Goal: Task Accomplishment & Management: Manage account settings

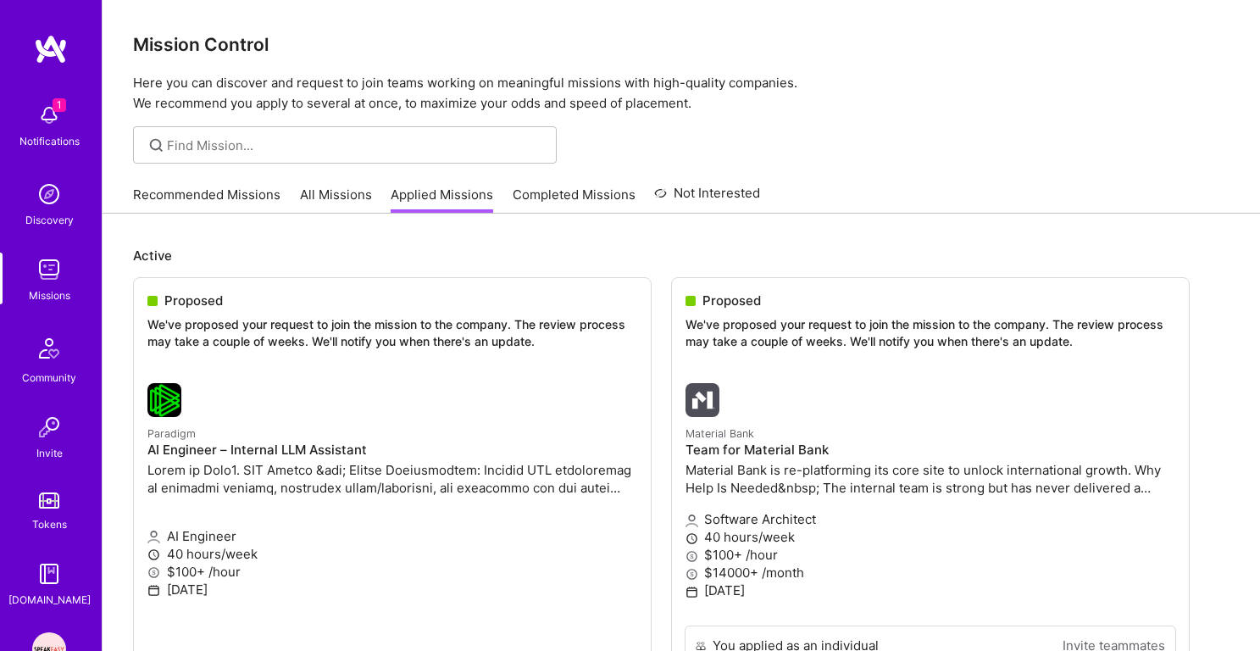
scroll to position [496, 0]
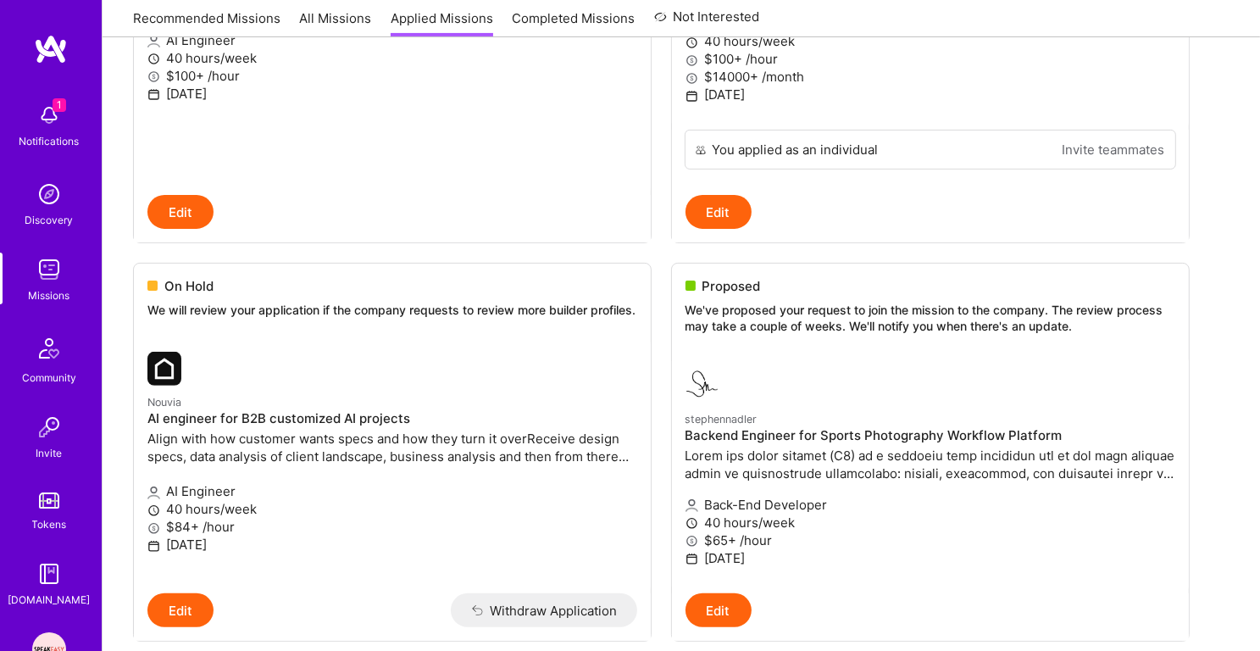
click at [25, 129] on div "1 Notifications" at bounding box center [49, 124] width 105 height 58
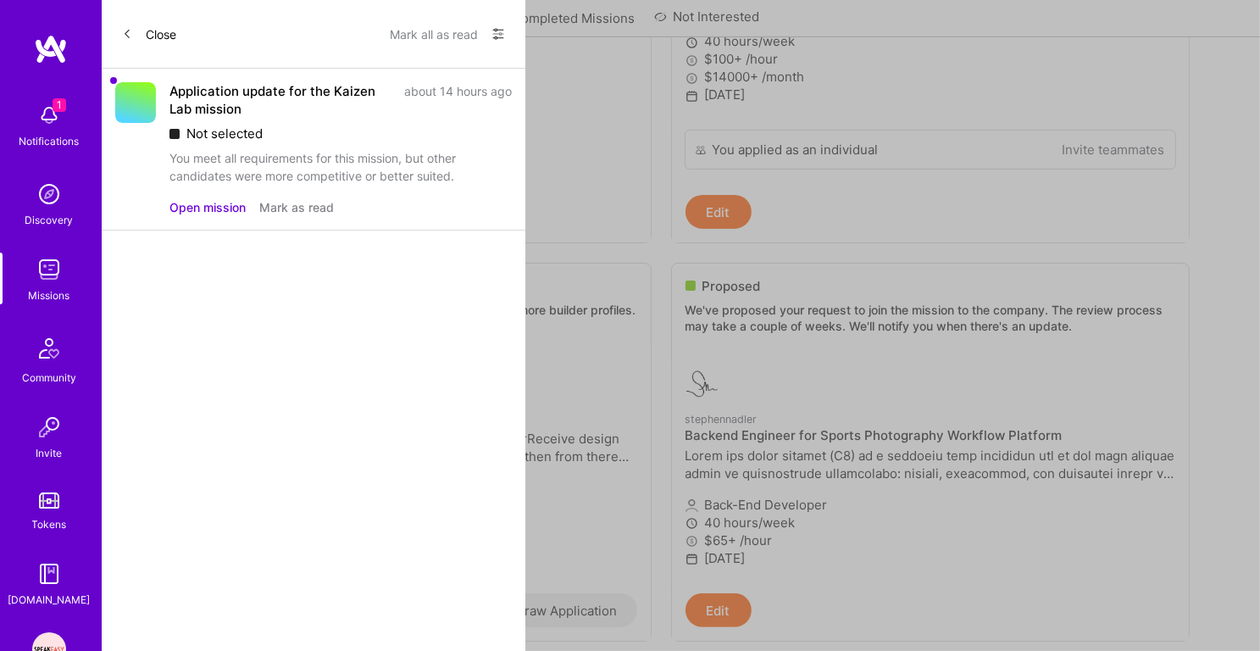
click at [436, 33] on button "Mark all as read" at bounding box center [434, 33] width 88 height 27
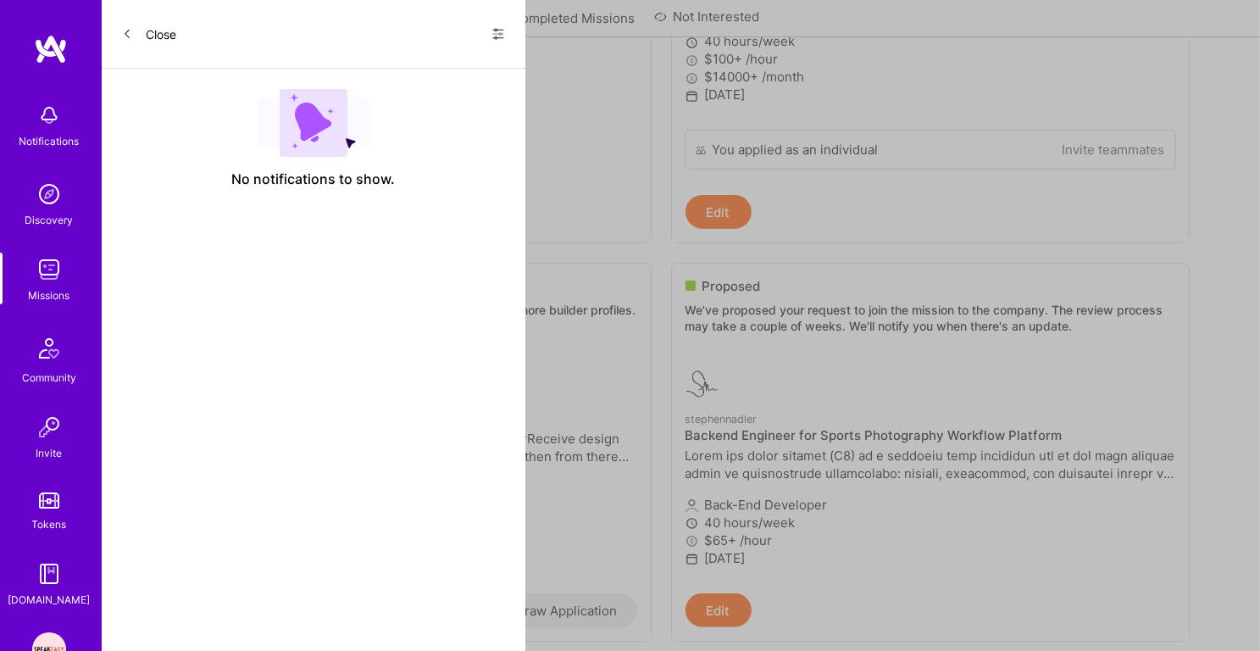
click at [75, 291] on link "Missions" at bounding box center [49, 279] width 105 height 52
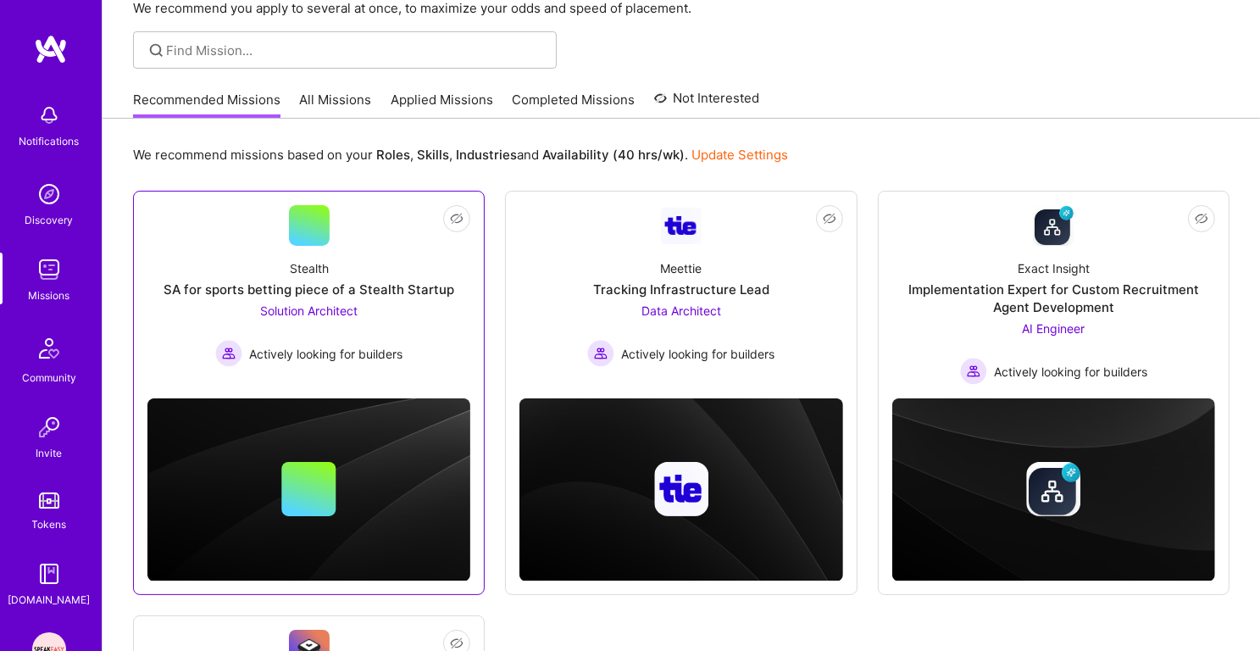
scroll to position [50, 0]
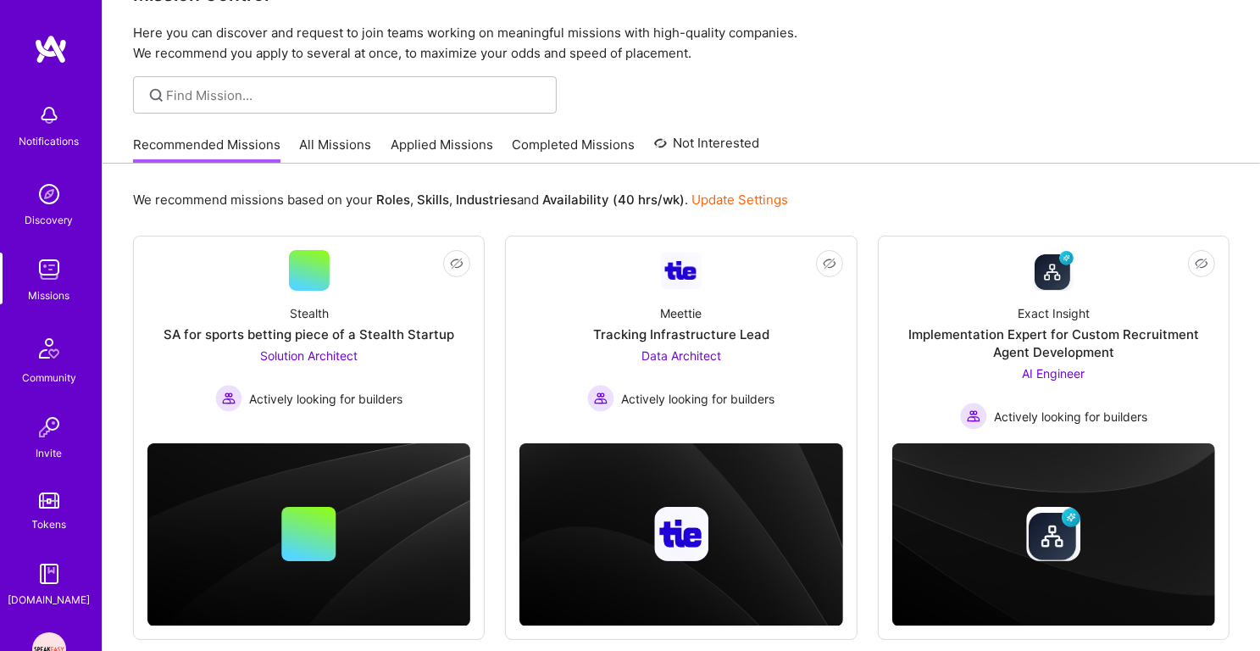
click at [441, 156] on link "Applied Missions" at bounding box center [442, 150] width 103 height 28
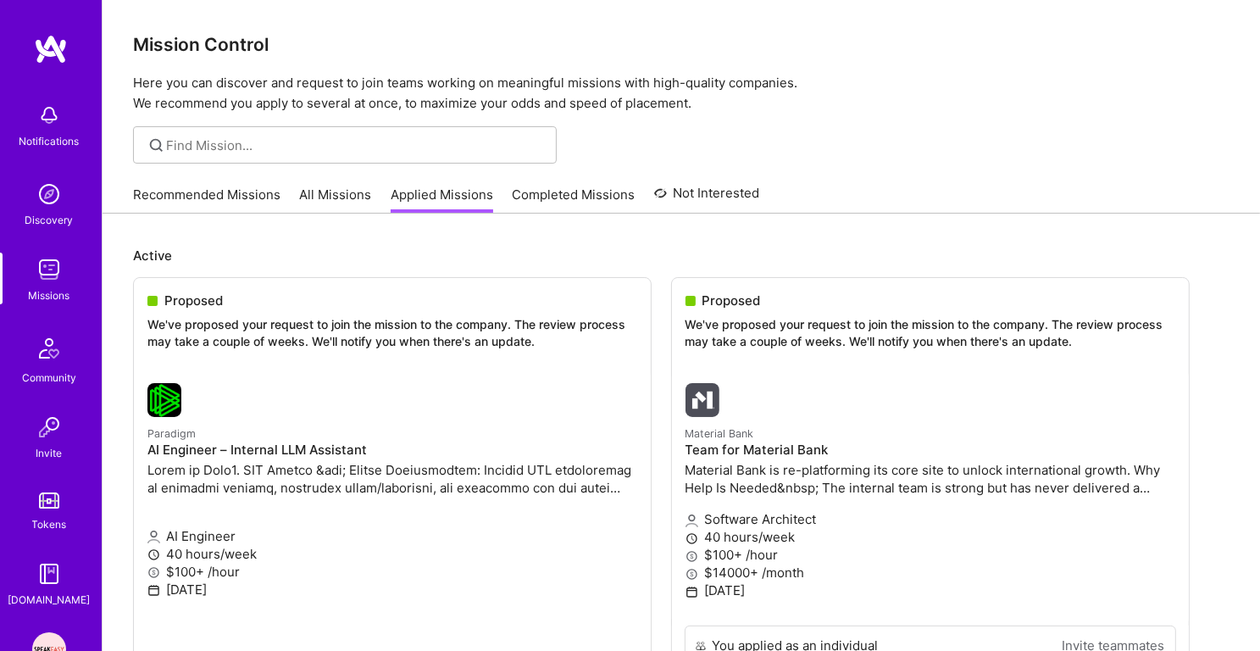
click at [532, 88] on p "Here you can discover and request to join teams working on meaningful missions …" at bounding box center [681, 93] width 1097 height 41
click at [501, 106] on p "Here you can discover and request to join teams working on meaningful missions …" at bounding box center [681, 93] width 1097 height 41
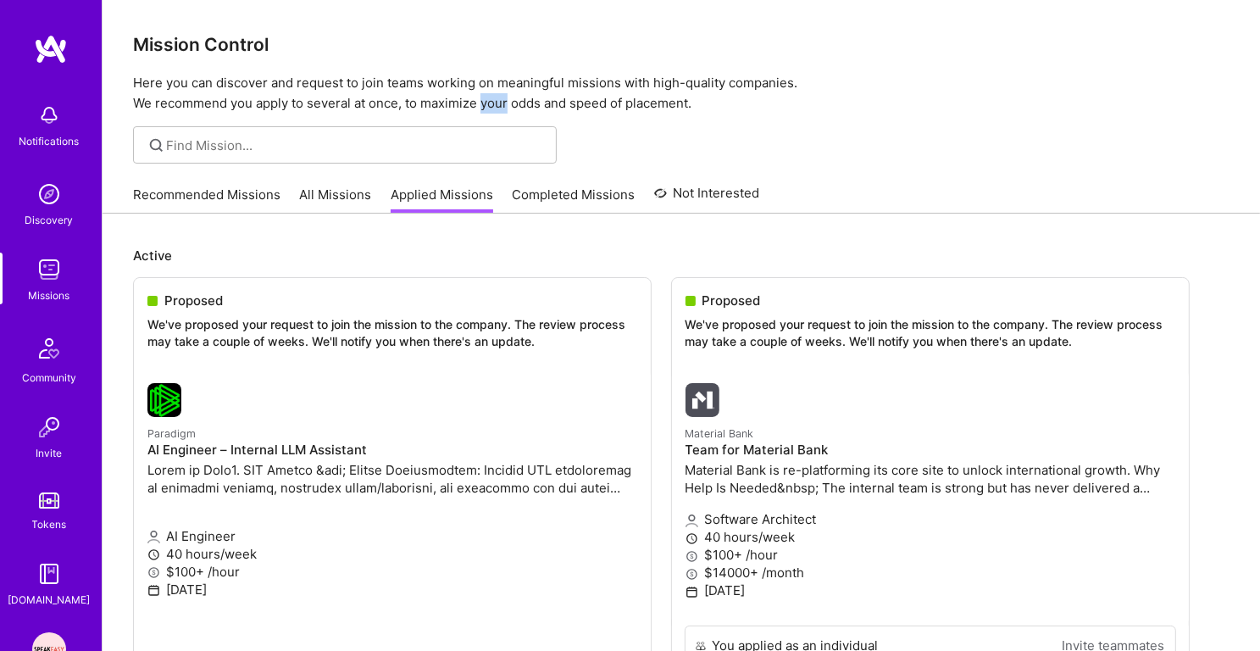
click at [501, 106] on p "Here you can discover and request to join teams working on meaningful missions …" at bounding box center [681, 93] width 1097 height 41
click at [479, 89] on p "Here you can discover and request to join teams working on meaningful missions …" at bounding box center [681, 93] width 1097 height 41
click at [460, 104] on p "Here you can discover and request to join teams working on meaningful missions …" at bounding box center [681, 93] width 1097 height 41
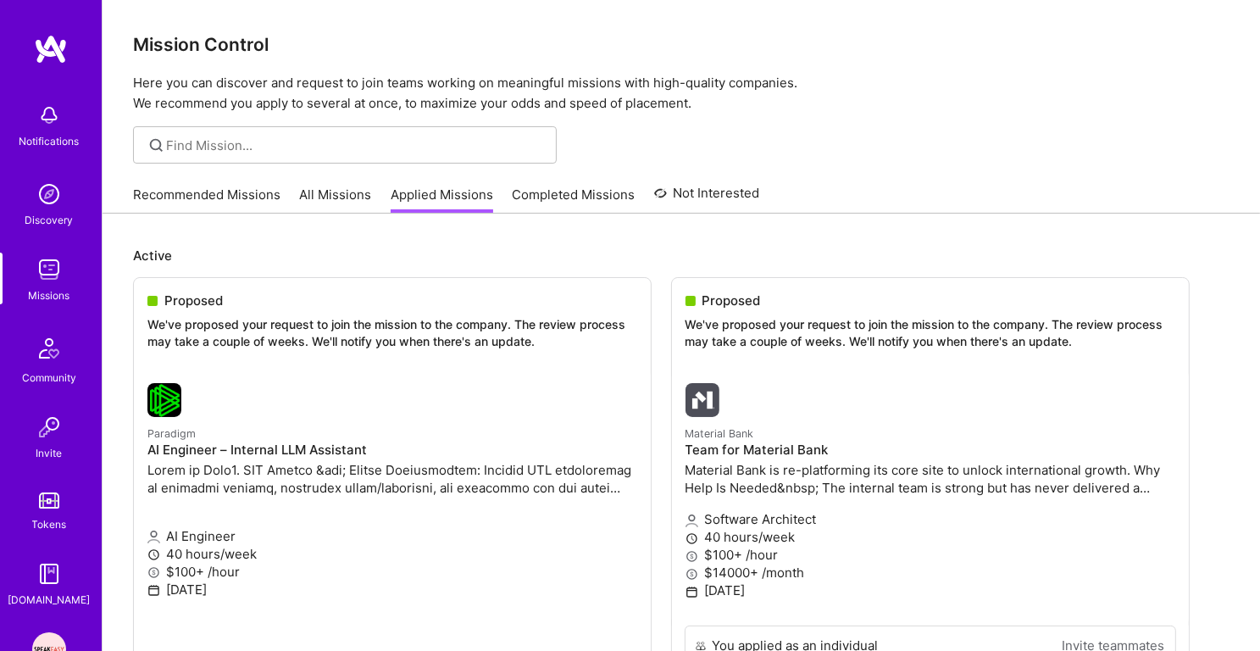
click at [460, 104] on p "Here you can discover and request to join teams working on meaningful missions …" at bounding box center [681, 93] width 1097 height 41
click at [454, 88] on p "Here you can discover and request to join teams working on meaningful missions …" at bounding box center [681, 93] width 1097 height 41
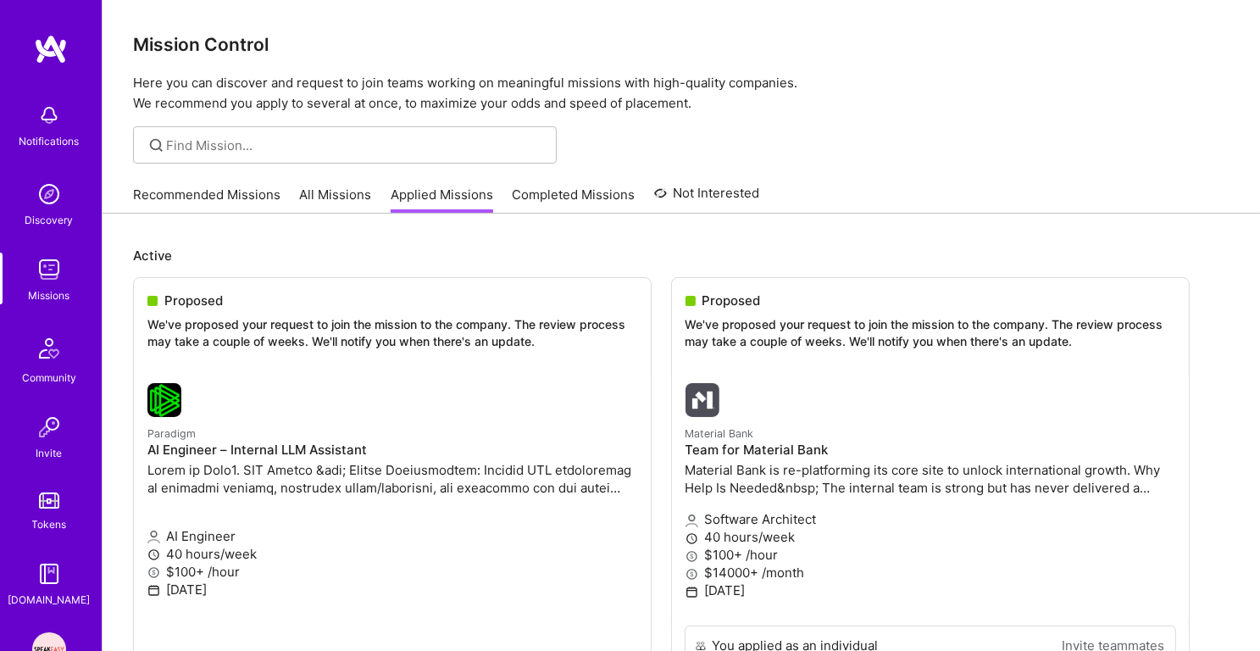
click at [182, 43] on h3 "Mission Control" at bounding box center [681, 44] width 1097 height 21
click at [194, 98] on p "Here you can discover and request to join teams working on meaningful missions …" at bounding box center [681, 93] width 1097 height 41
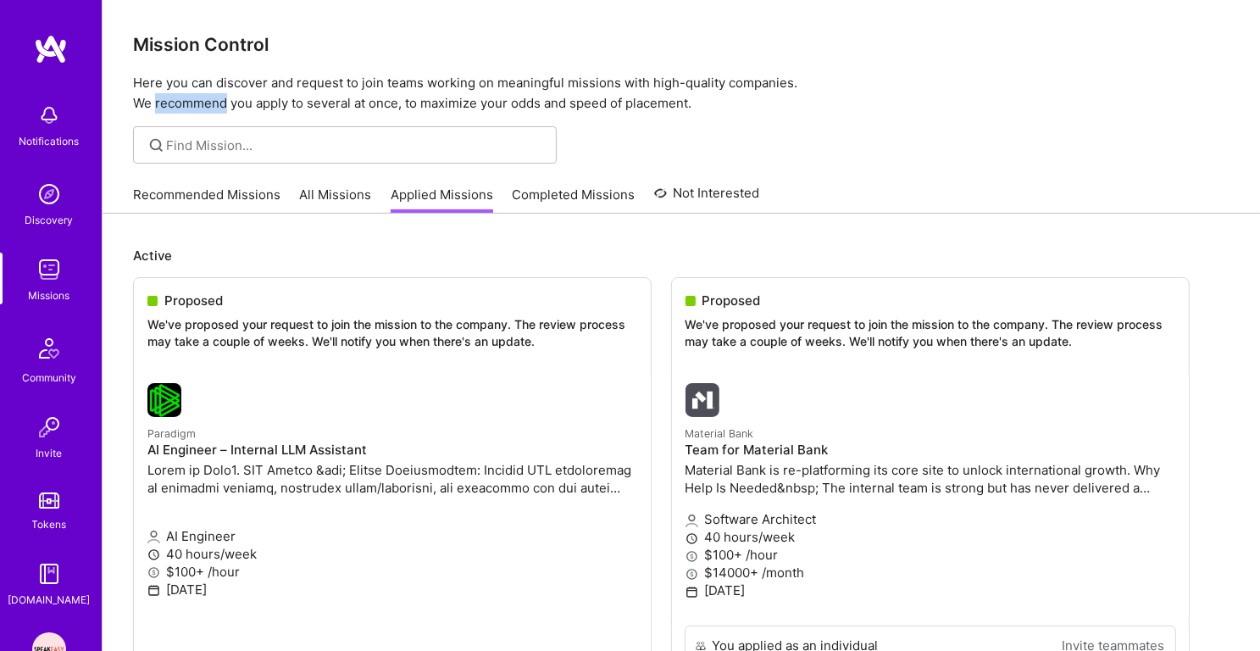
click at [194, 98] on p "Here you can discover and request to join teams working on meaningful missions …" at bounding box center [681, 93] width 1097 height 41
click at [203, 86] on p "Here you can discover and request to join teams working on meaningful missions …" at bounding box center [681, 93] width 1097 height 41
click at [216, 53] on h3 "Mission Control" at bounding box center [681, 44] width 1097 height 21
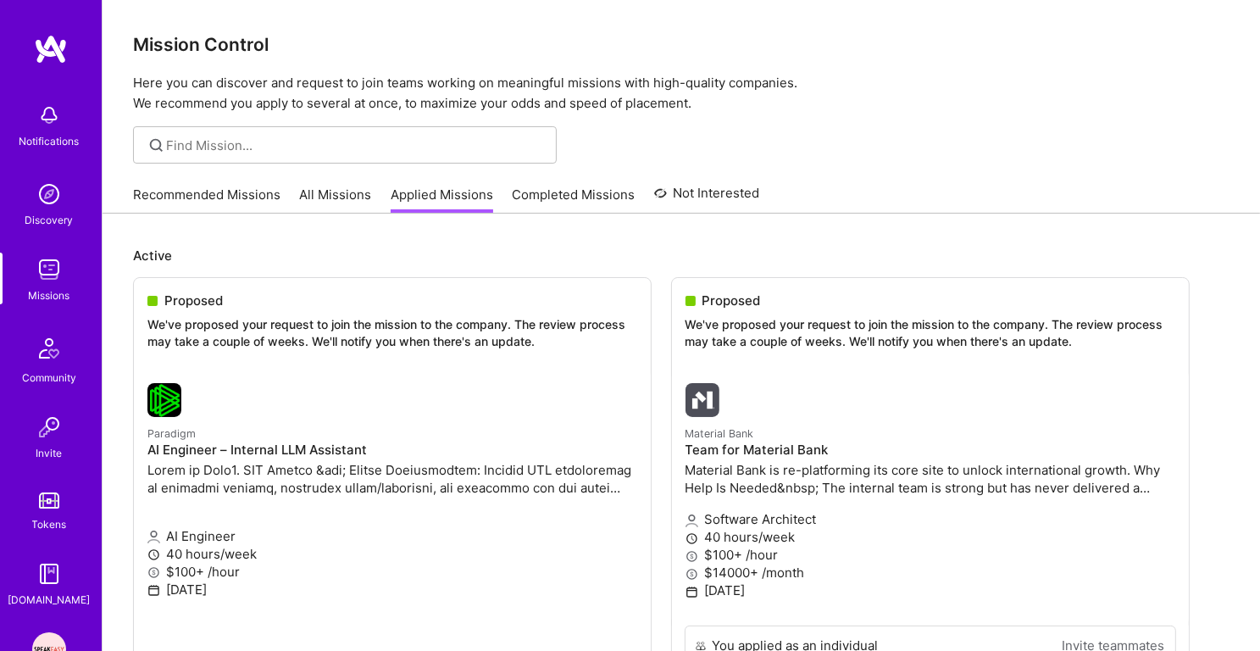
click at [216, 53] on h3 "Mission Control" at bounding box center [681, 44] width 1097 height 21
click at [219, 87] on p "Here you can discover and request to join teams working on meaningful missions …" at bounding box center [681, 93] width 1097 height 41
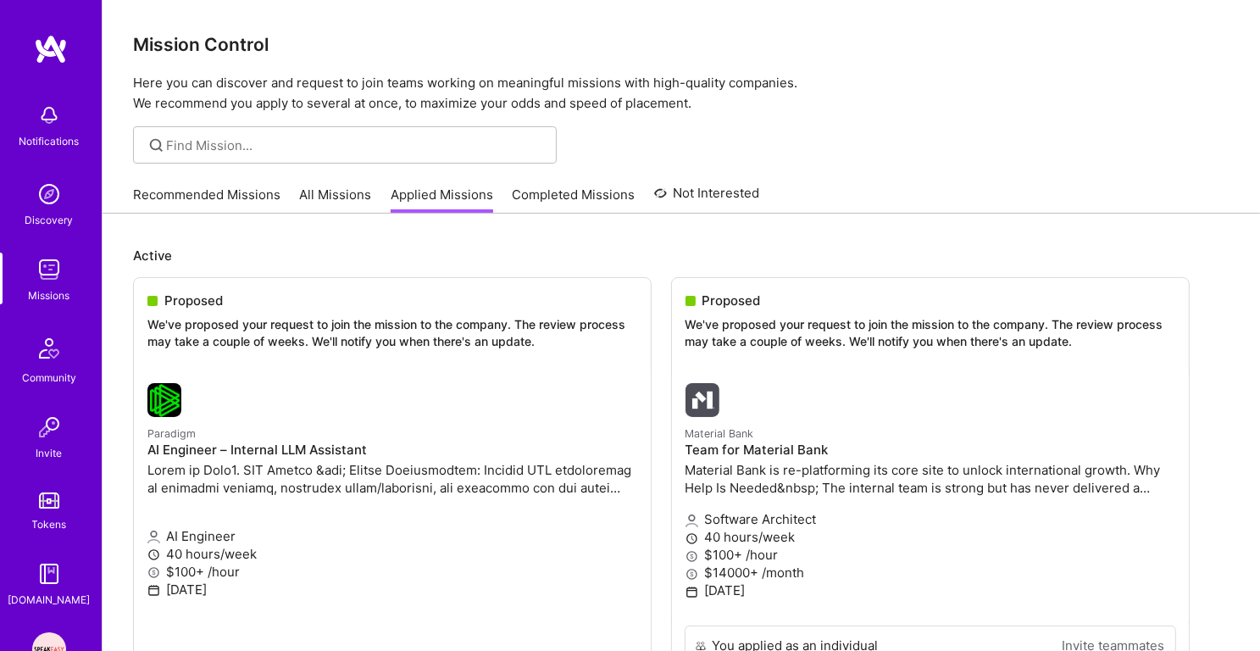
click at [394, 69] on div "Mission Control Here you can discover and request to join teams working on mean…" at bounding box center [682, 57] width 1158 height 114
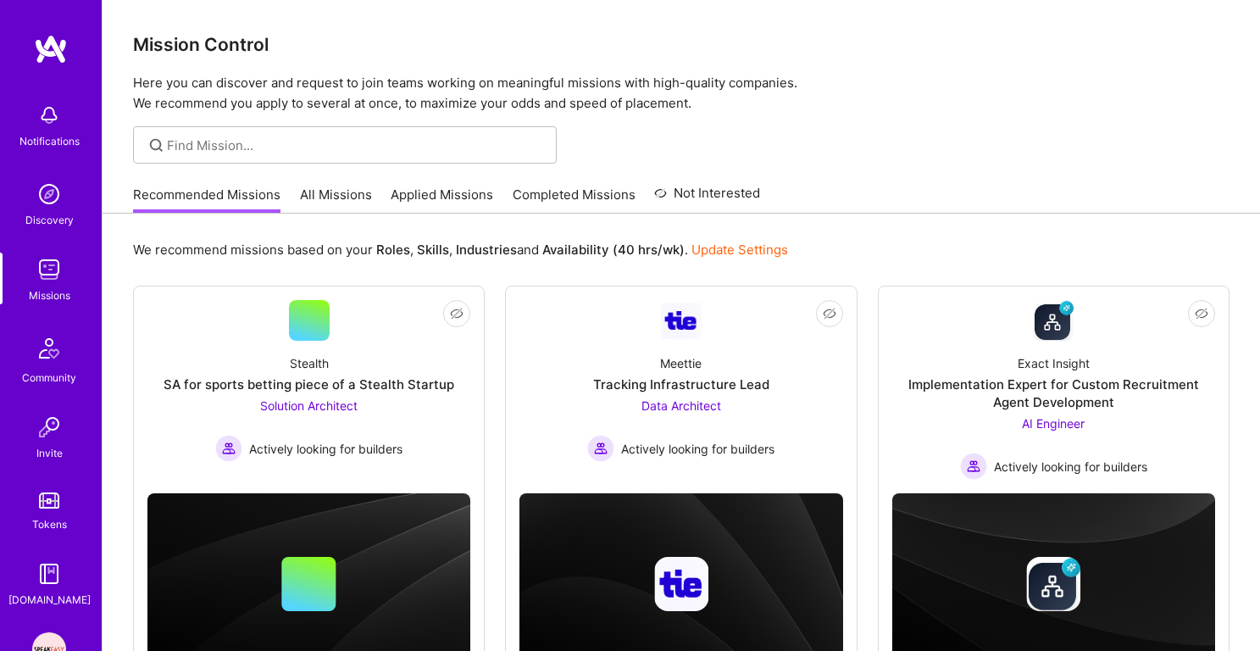
scroll to position [82, 0]
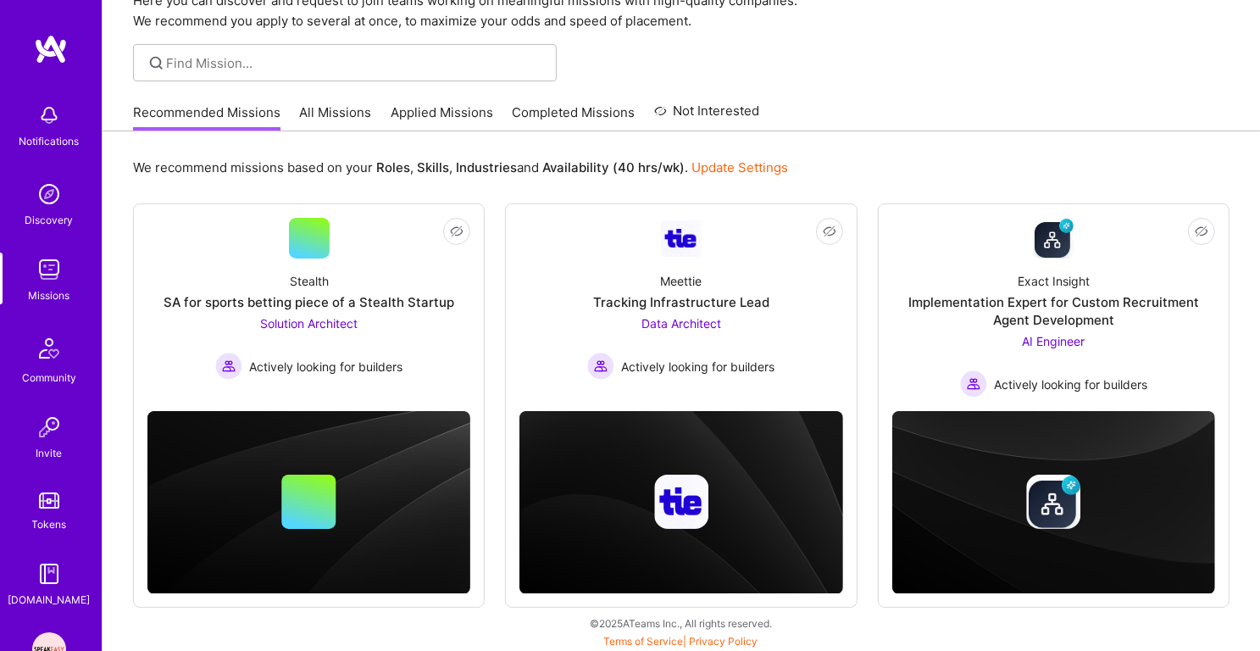
click at [52, 279] on img at bounding box center [49, 270] width 34 height 34
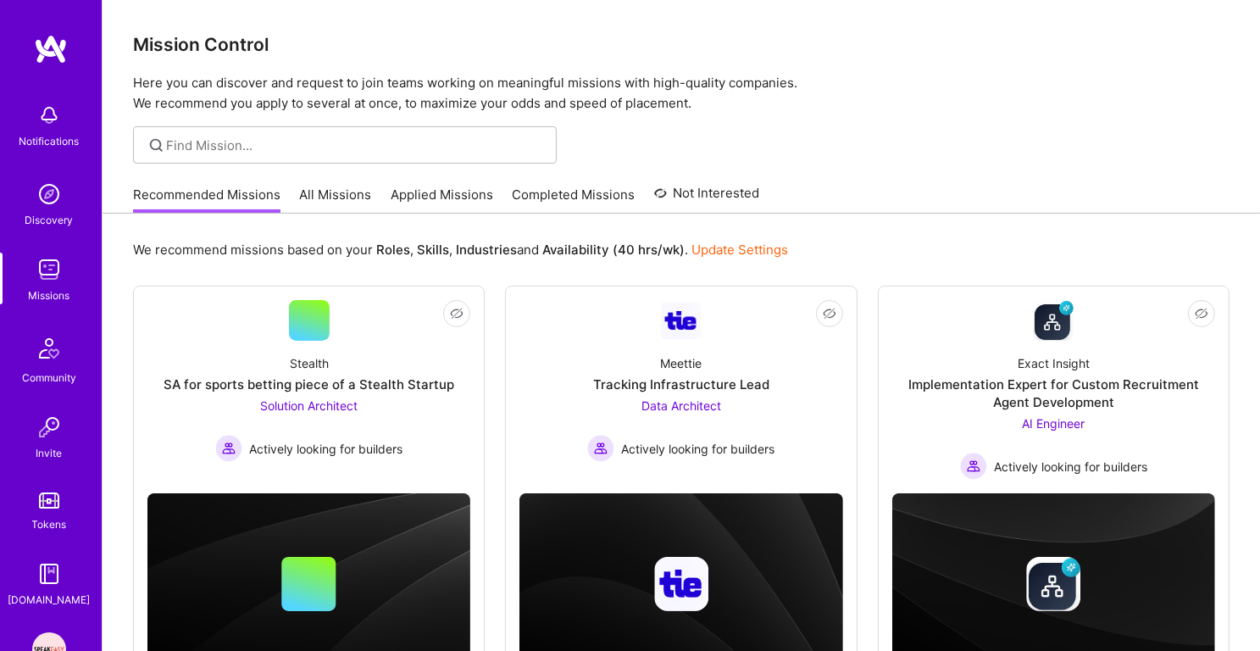
click at [446, 190] on link "Applied Missions" at bounding box center [442, 200] width 103 height 28
